Goal: Task Accomplishment & Management: Use online tool/utility

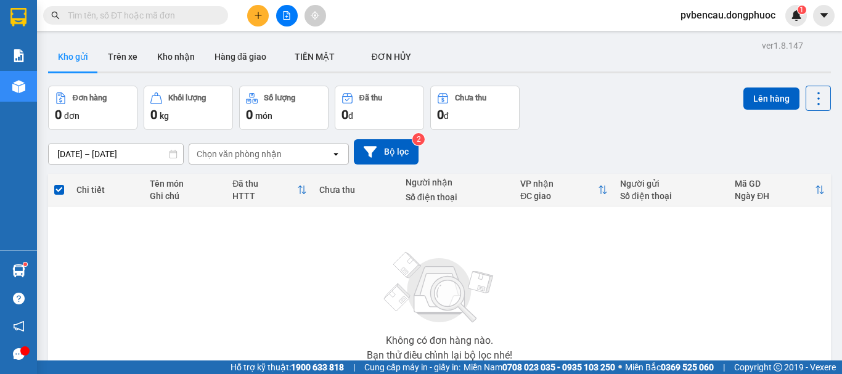
click at [258, 12] on button at bounding box center [258, 16] width 22 height 22
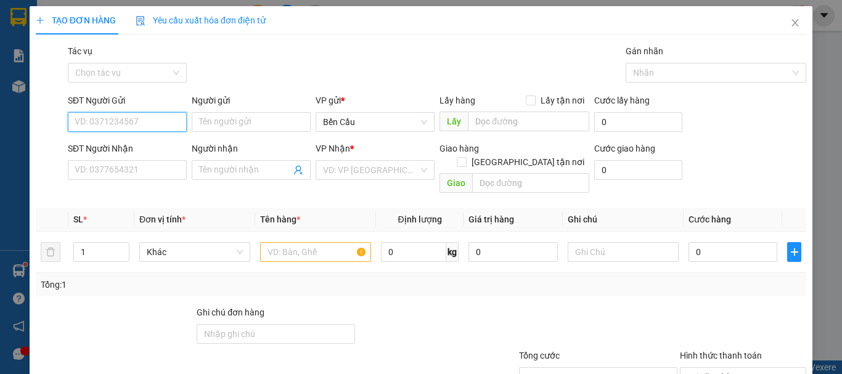
drag, startPoint x: 136, startPoint y: 128, endPoint x: 147, endPoint y: 126, distance: 10.5
click at [136, 128] on input "SĐT Người Gửi" at bounding box center [127, 122] width 119 height 20
type input "0938511888"
click at [142, 146] on div "0938511888 - VY" at bounding box center [126, 147] width 103 height 14
type input "VY"
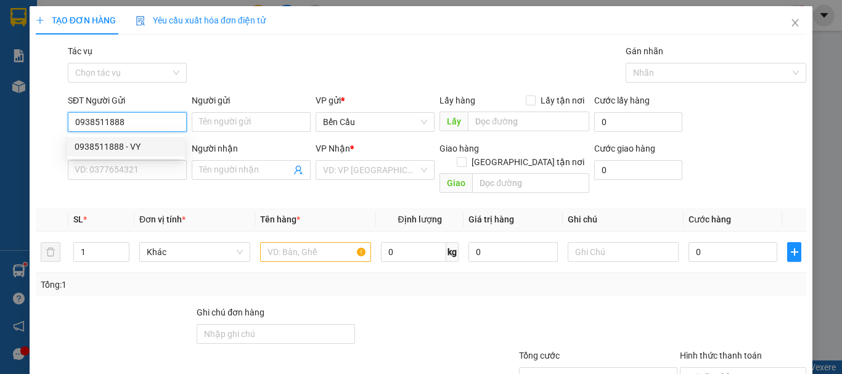
type input "0983955778"
type input "C TƯ"
type input "30.000"
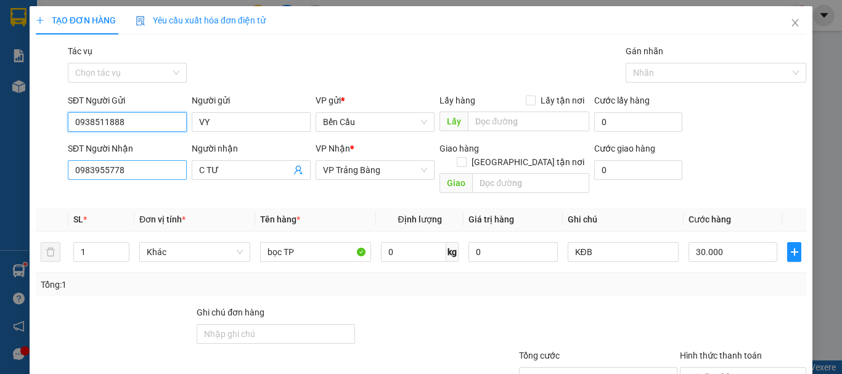
type input "0938511888"
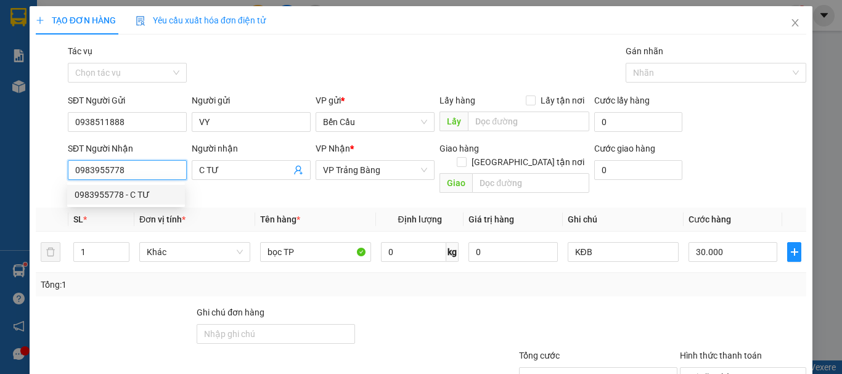
drag, startPoint x: 128, startPoint y: 167, endPoint x: 82, endPoint y: 177, distance: 46.6
click at [82, 177] on input "0983955778" at bounding box center [127, 170] width 119 height 20
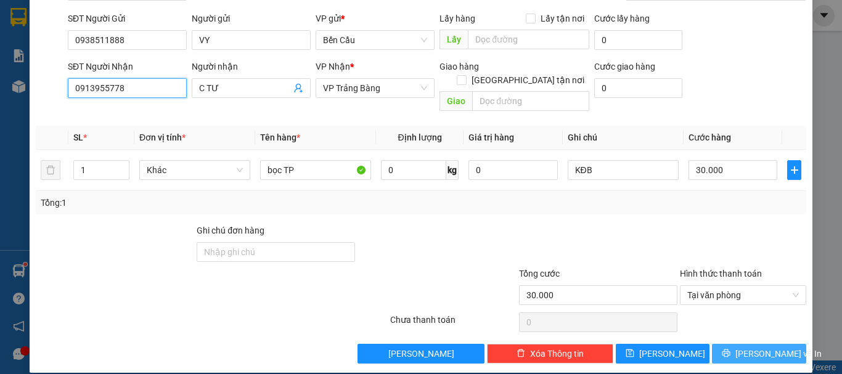
type input "0913955778"
click at [771, 347] on span "[PERSON_NAME] và In" at bounding box center [778, 354] width 86 height 14
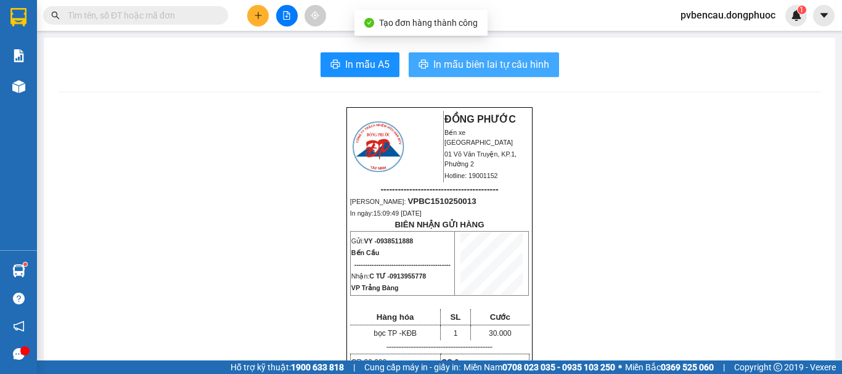
click at [524, 65] on span "In mẫu biên lai tự cấu hình" at bounding box center [491, 64] width 116 height 15
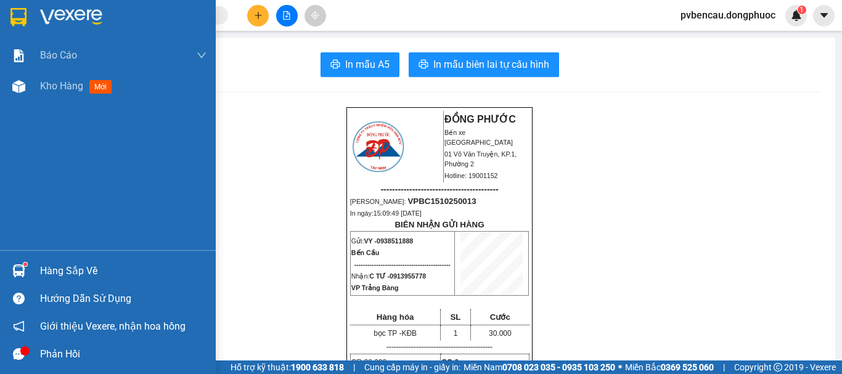
drag, startPoint x: 41, startPoint y: 84, endPoint x: 62, endPoint y: 106, distance: 30.1
click at [43, 84] on span "Kho hàng" at bounding box center [61, 86] width 43 height 12
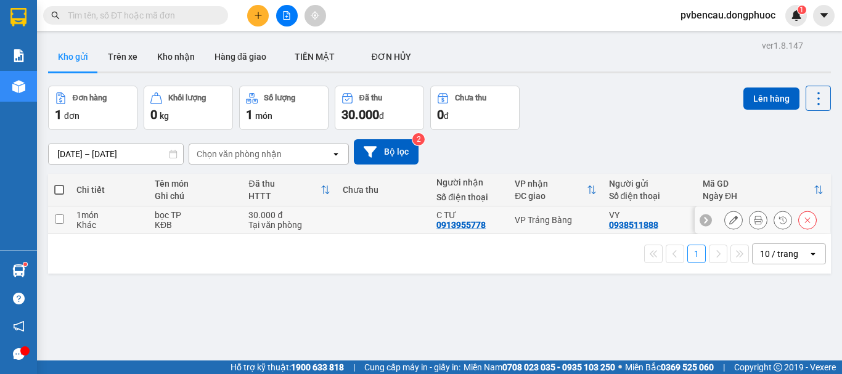
click at [189, 221] on div "KĐB" at bounding box center [195, 225] width 81 height 10
checkbox input "true"
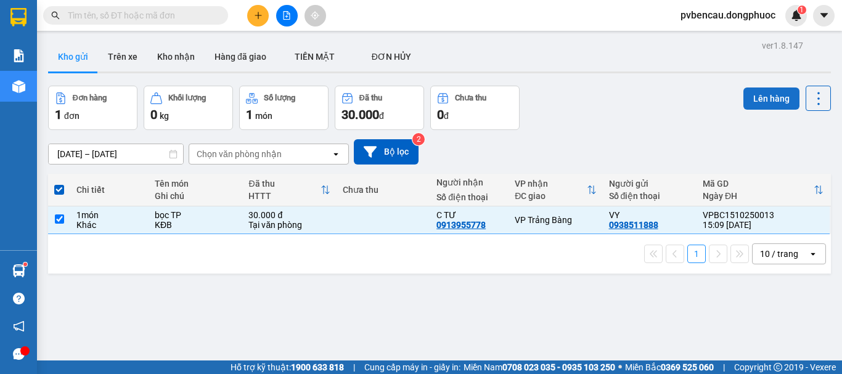
click at [763, 95] on button "Lên hàng" at bounding box center [771, 98] width 56 height 22
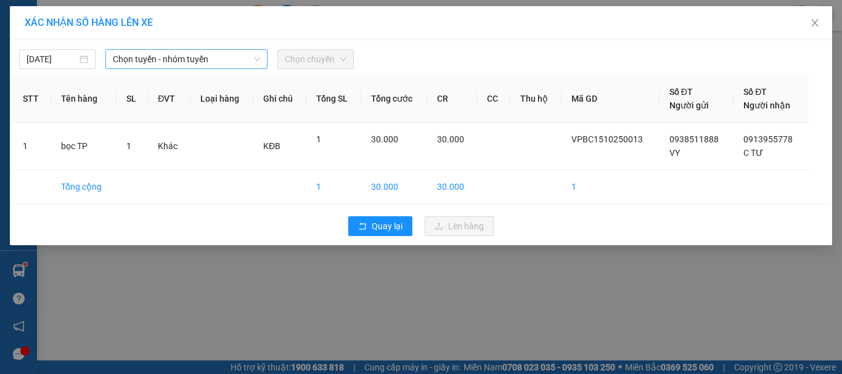
click at [178, 57] on span "Chọn tuyến - nhóm tuyến" at bounding box center [186, 59] width 147 height 18
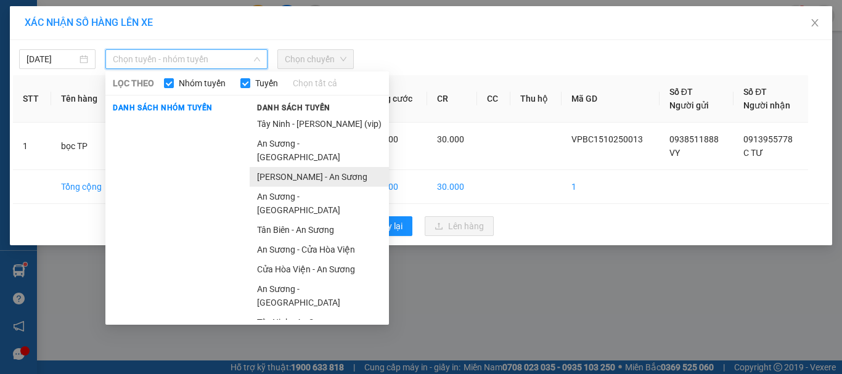
click at [300, 167] on li "[PERSON_NAME] - An Sương" at bounding box center [319, 177] width 139 height 20
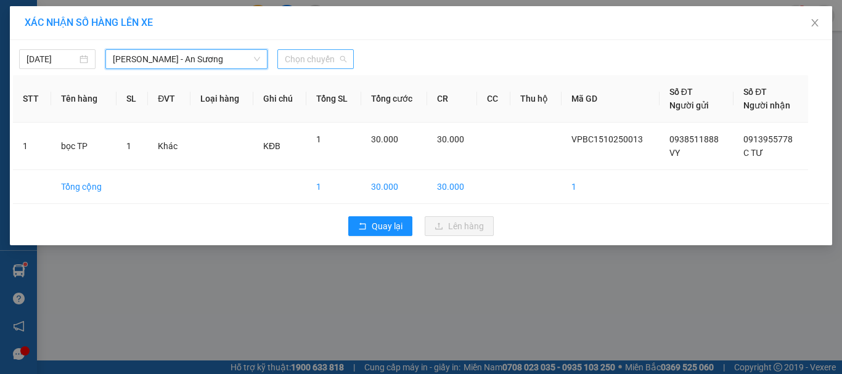
click at [290, 57] on span "Chọn chuyến" at bounding box center [316, 59] width 62 height 18
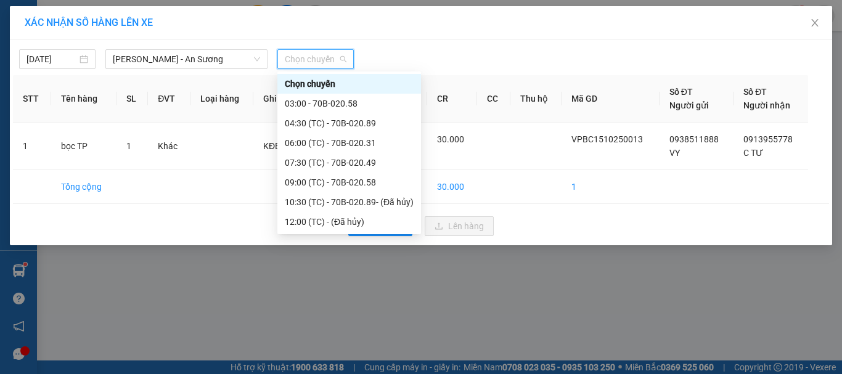
scroll to position [79, 0]
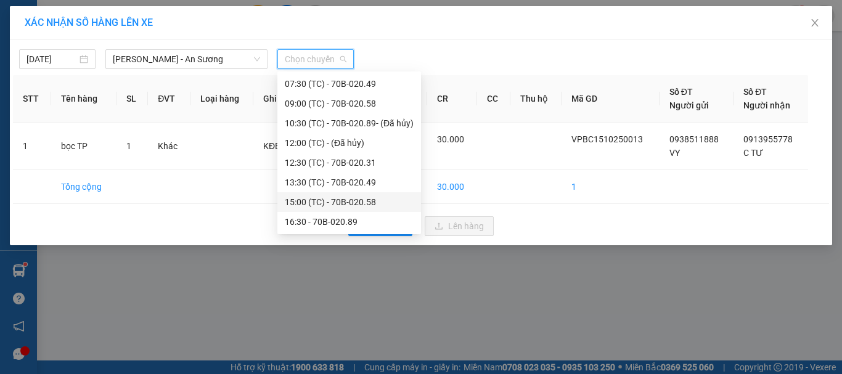
click at [354, 201] on div "15:00 (TC) - 70B-020.58" at bounding box center [349, 202] width 129 height 14
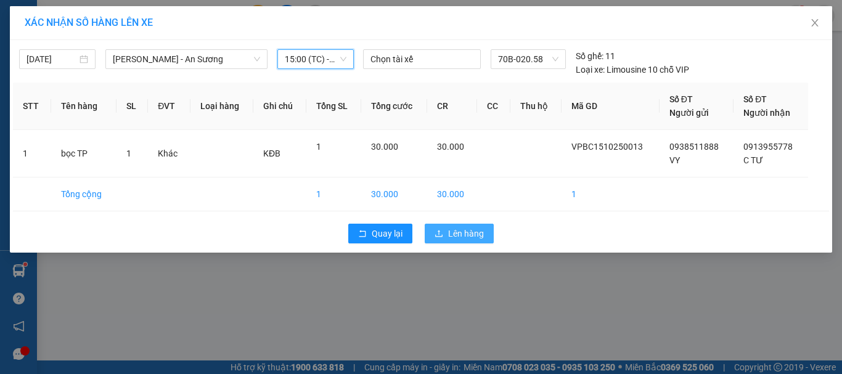
drag, startPoint x: 476, startPoint y: 234, endPoint x: 469, endPoint y: 233, distance: 6.3
click at [476, 234] on span "Lên hàng" at bounding box center [466, 234] width 36 height 14
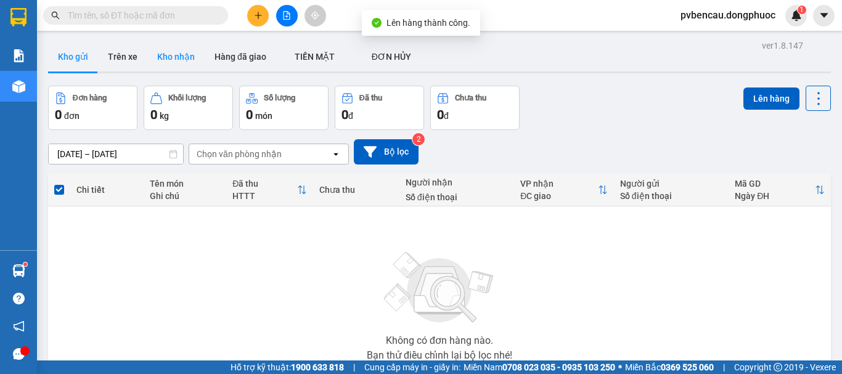
click at [169, 48] on button "Kho nhận" at bounding box center [175, 57] width 57 height 30
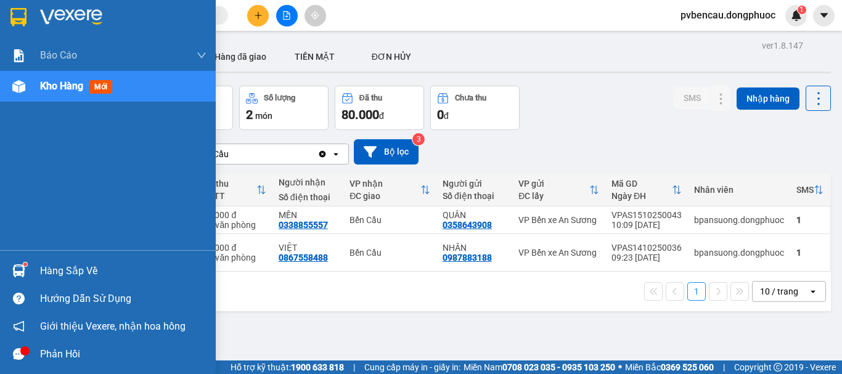
click at [30, 272] on div "Hàng sắp về" at bounding box center [108, 271] width 216 height 28
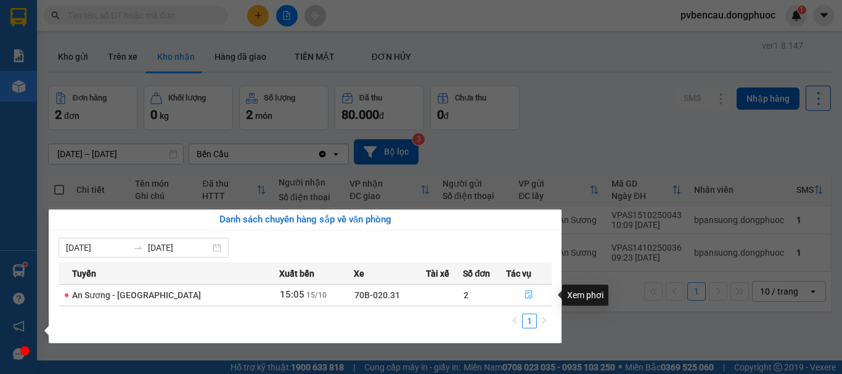
click at [529, 296] on icon "file-done" at bounding box center [528, 294] width 9 height 9
